Goal: Information Seeking & Learning: Learn about a topic

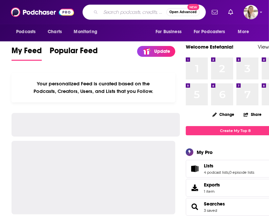
click at [127, 12] on input "Search podcasts, credits, & more..." at bounding box center [133, 12] width 66 height 11
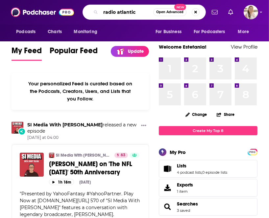
type input "radio atlantic"
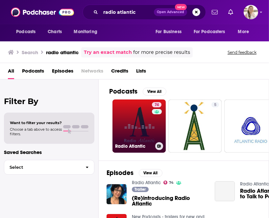
click at [132, 125] on link "74 Radio Atlantic" at bounding box center [138, 125] width 53 height 53
